Goal: Task Accomplishment & Management: Use online tool/utility

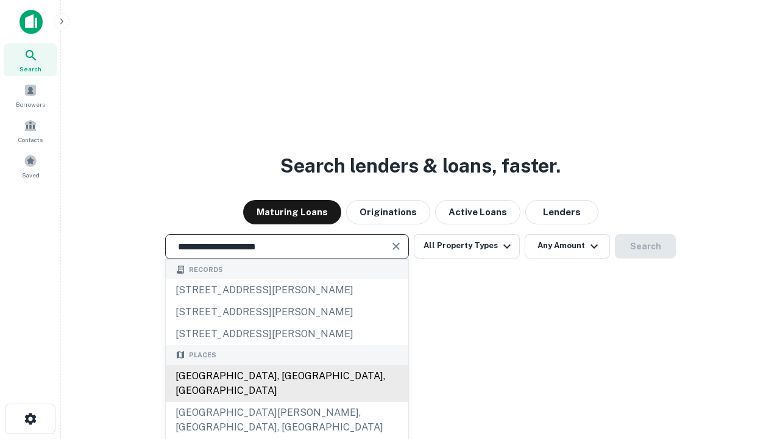
click at [286, 401] on div "[GEOGRAPHIC_DATA], [GEOGRAPHIC_DATA], [GEOGRAPHIC_DATA]" at bounding box center [287, 383] width 242 height 37
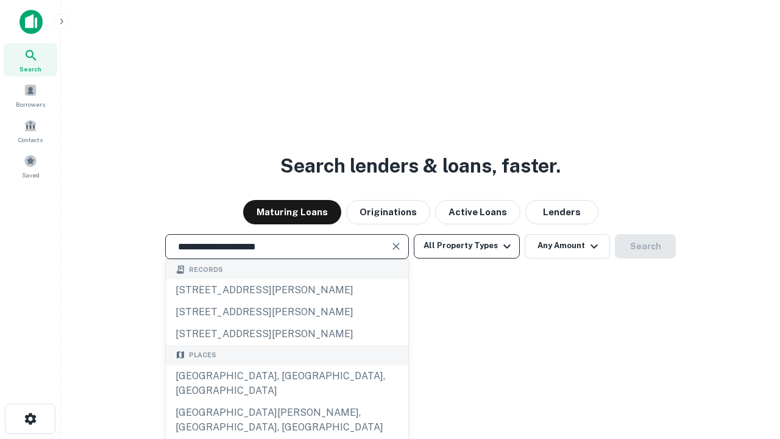
type input "**********"
click at [467, 246] on button "All Property Types" at bounding box center [467, 246] width 106 height 24
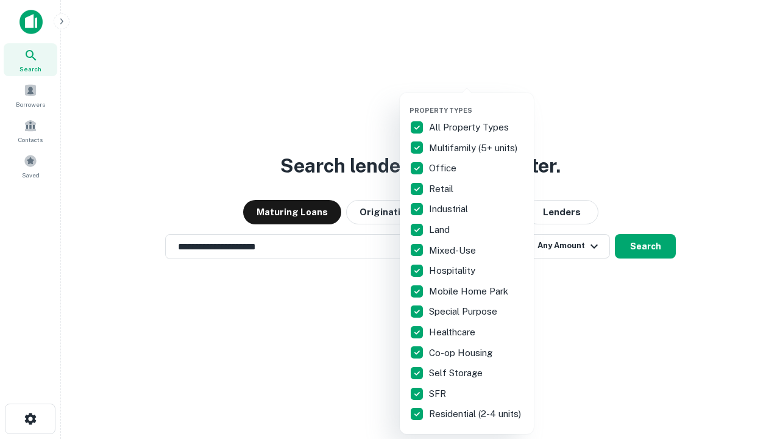
click at [476, 102] on button "button" at bounding box center [476, 102] width 134 height 1
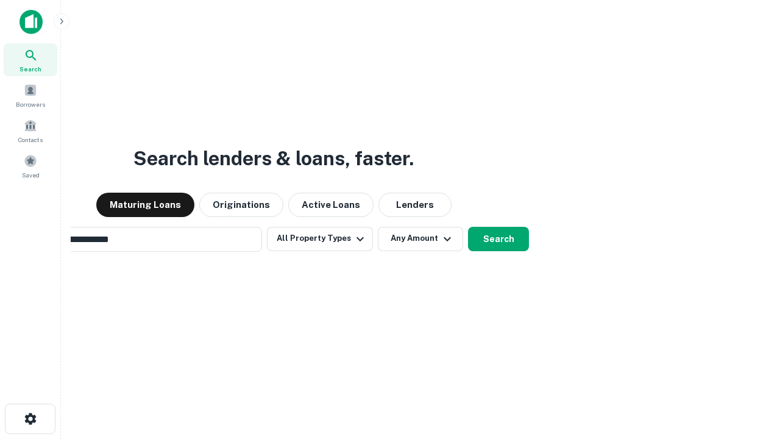
scroll to position [19, 0]
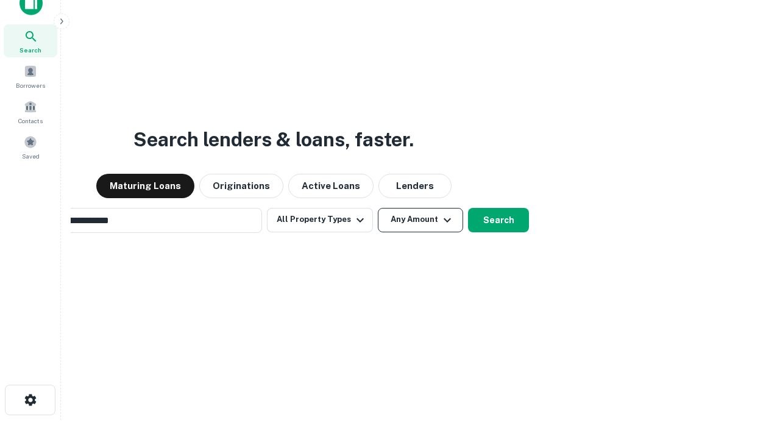
click at [378, 208] on button "Any Amount" at bounding box center [420, 220] width 85 height 24
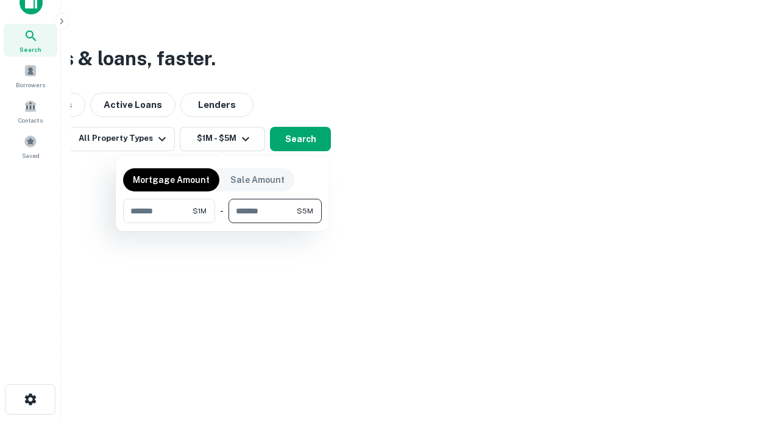
type input "*******"
click at [222, 223] on button "button" at bounding box center [222, 223] width 199 height 1
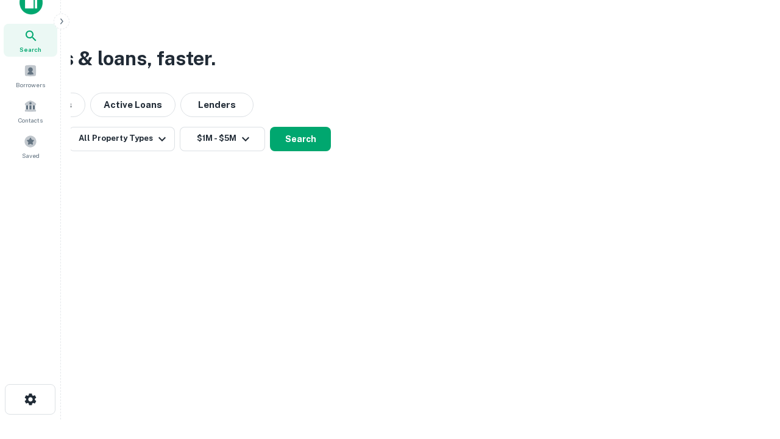
scroll to position [7, 225]
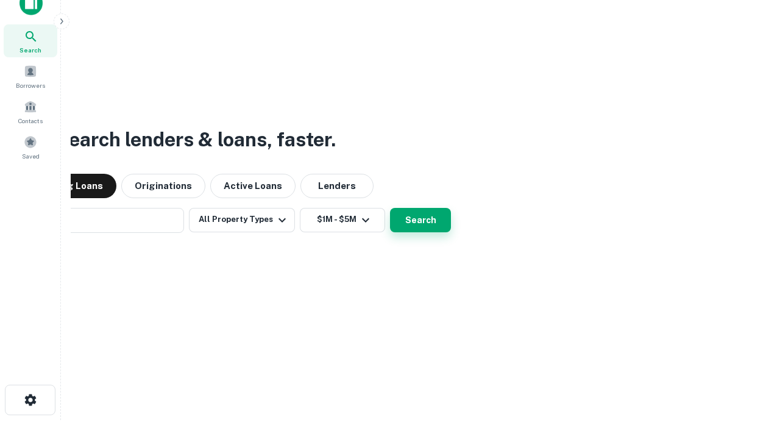
click at [390, 208] on button "Search" at bounding box center [420, 220] width 61 height 24
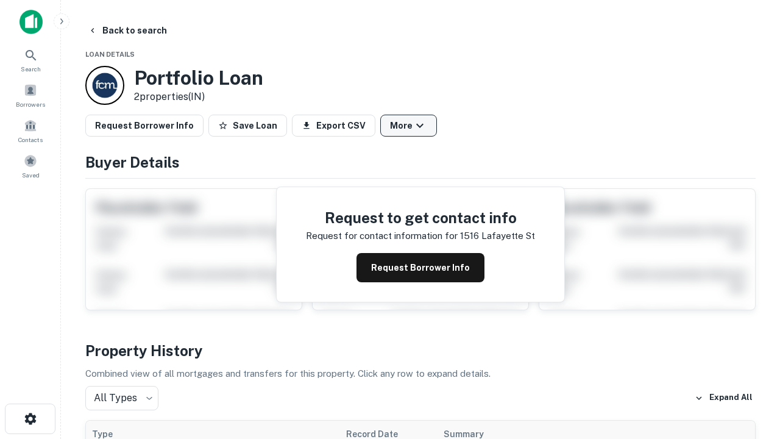
click at [408, 125] on button "More" at bounding box center [408, 126] width 57 height 22
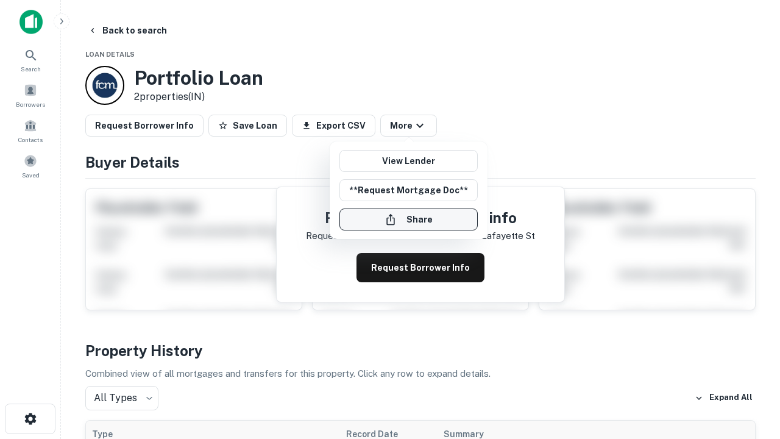
click at [408, 219] on button "Share" at bounding box center [408, 219] width 138 height 22
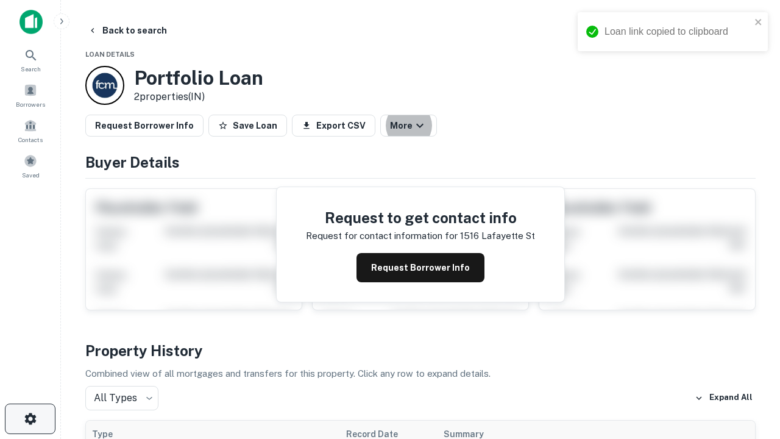
click at [30, 419] on icon "button" at bounding box center [30, 418] width 15 height 15
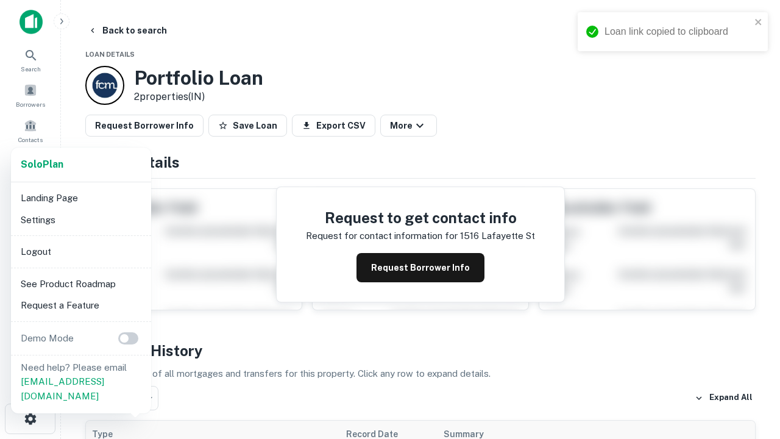
click at [80, 251] on li "Logout" at bounding box center [81, 252] width 130 height 22
